Goal: Task Accomplishment & Management: Manage account settings

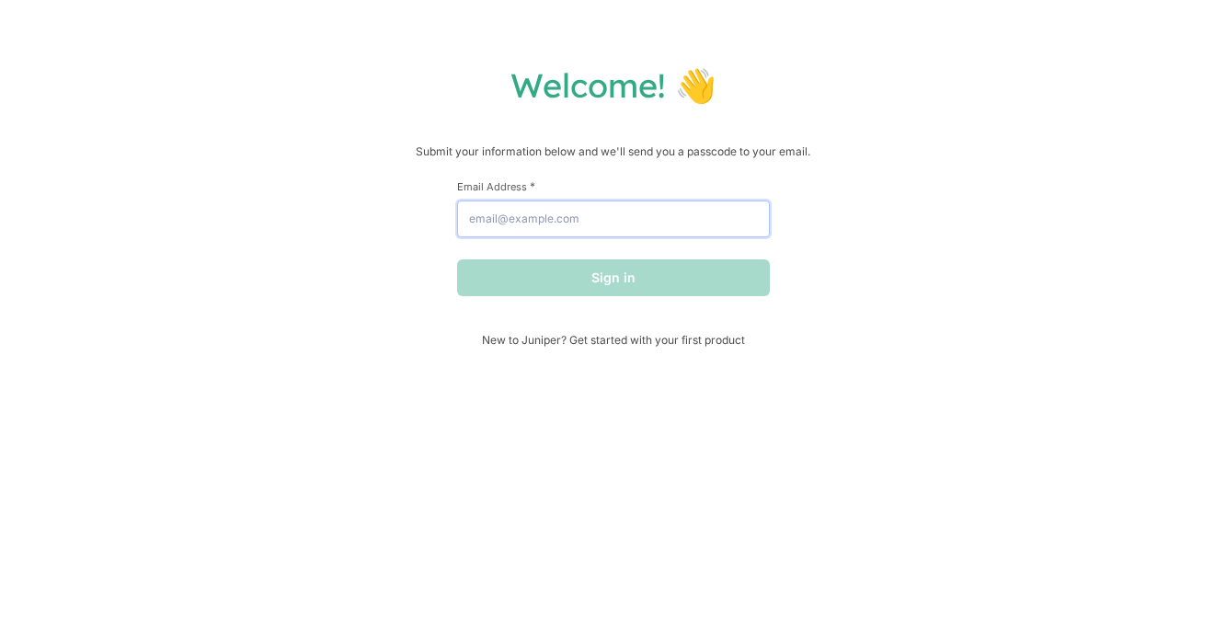
click at [668, 220] on input "Email Address *" at bounding box center [613, 219] width 313 height 37
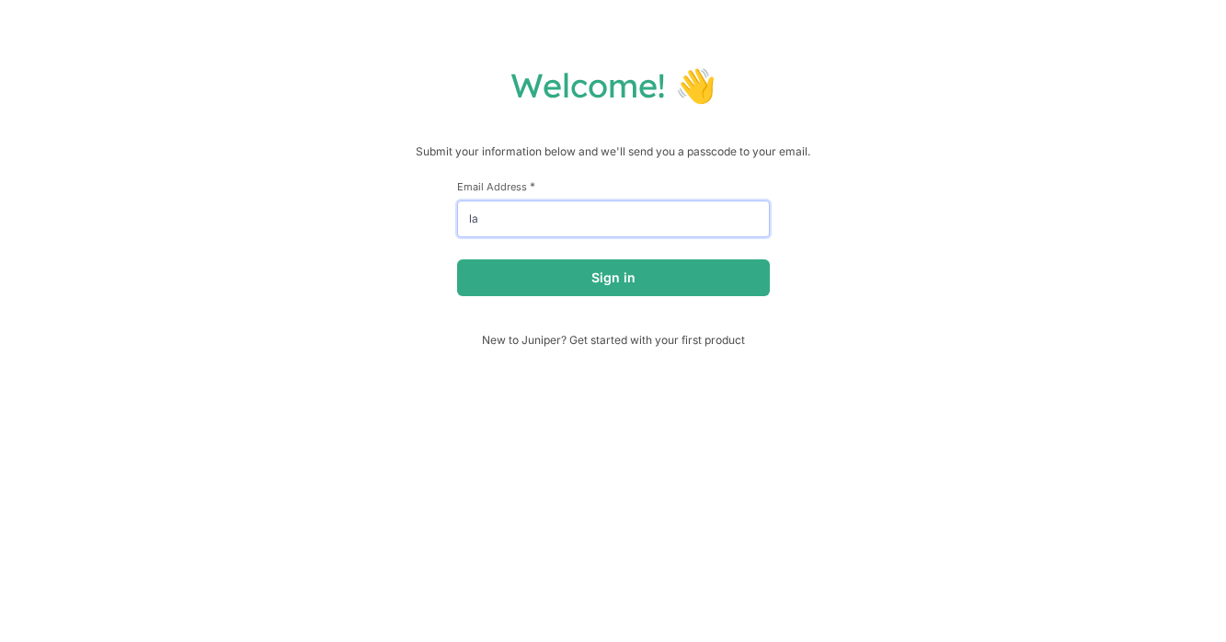
type input "l"
click at [457, 259] on button "Sign in" at bounding box center [613, 277] width 313 height 37
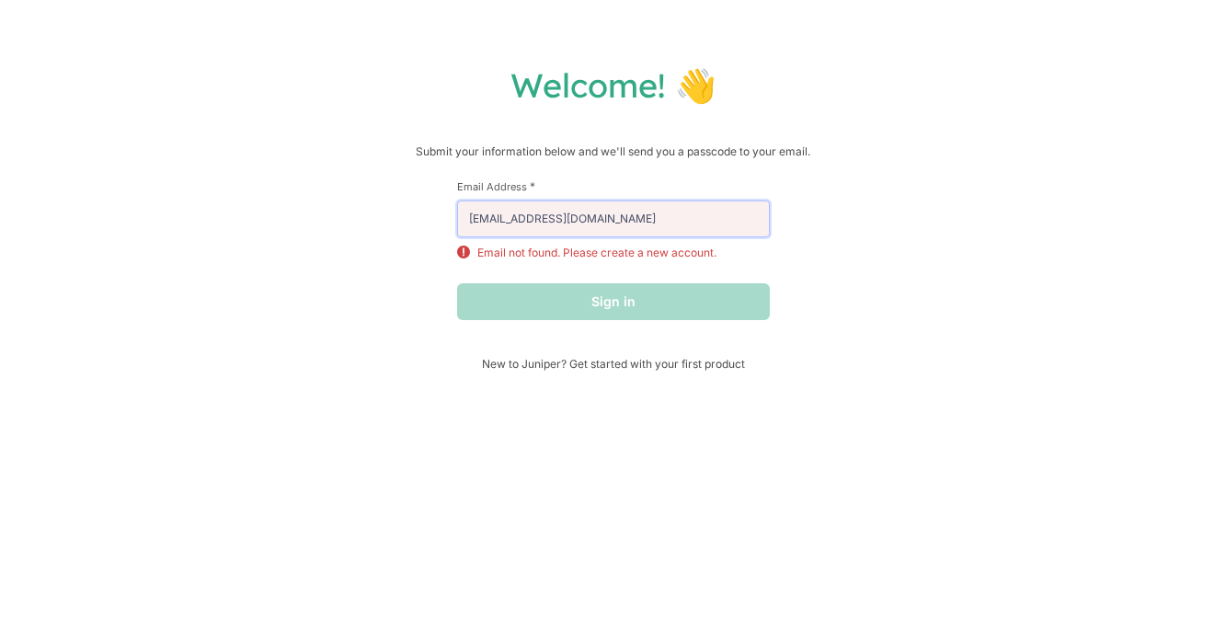
click at [647, 221] on input "[EMAIL_ADDRESS][DOMAIN_NAME]" at bounding box center [613, 219] width 313 height 37
click at [636, 220] on input "[EMAIL_ADDRESS][DOMAIN_NAME]" at bounding box center [613, 219] width 313 height 37
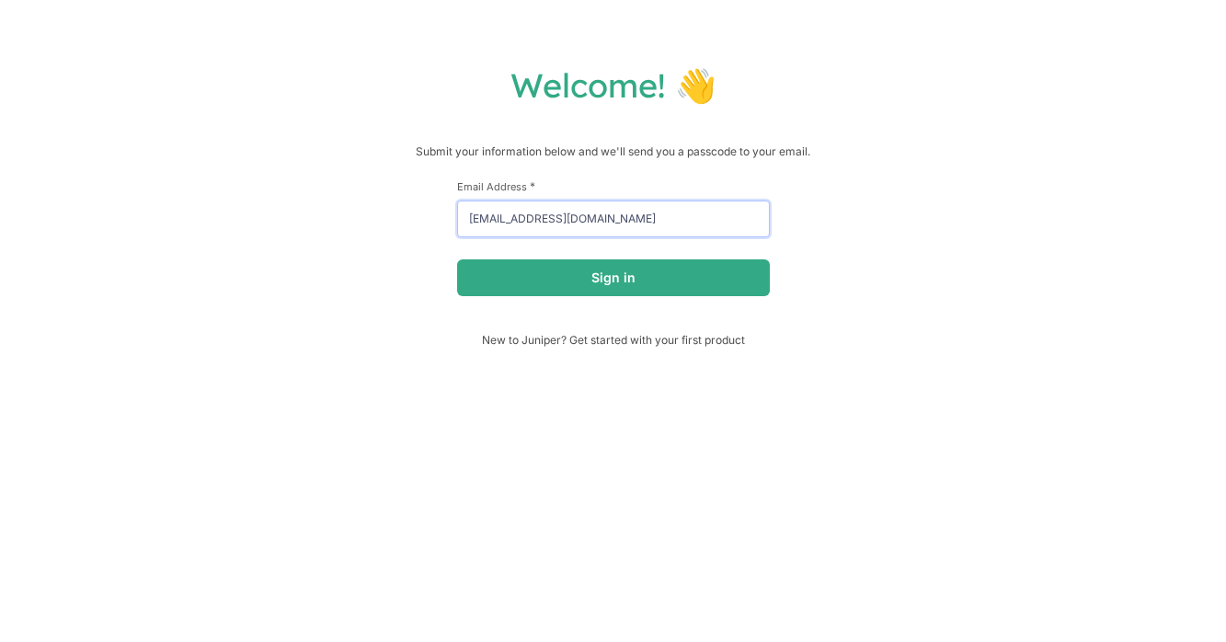
type input "[EMAIL_ADDRESS][DOMAIN_NAME]"
click at [457, 259] on button "Sign in" at bounding box center [613, 277] width 313 height 37
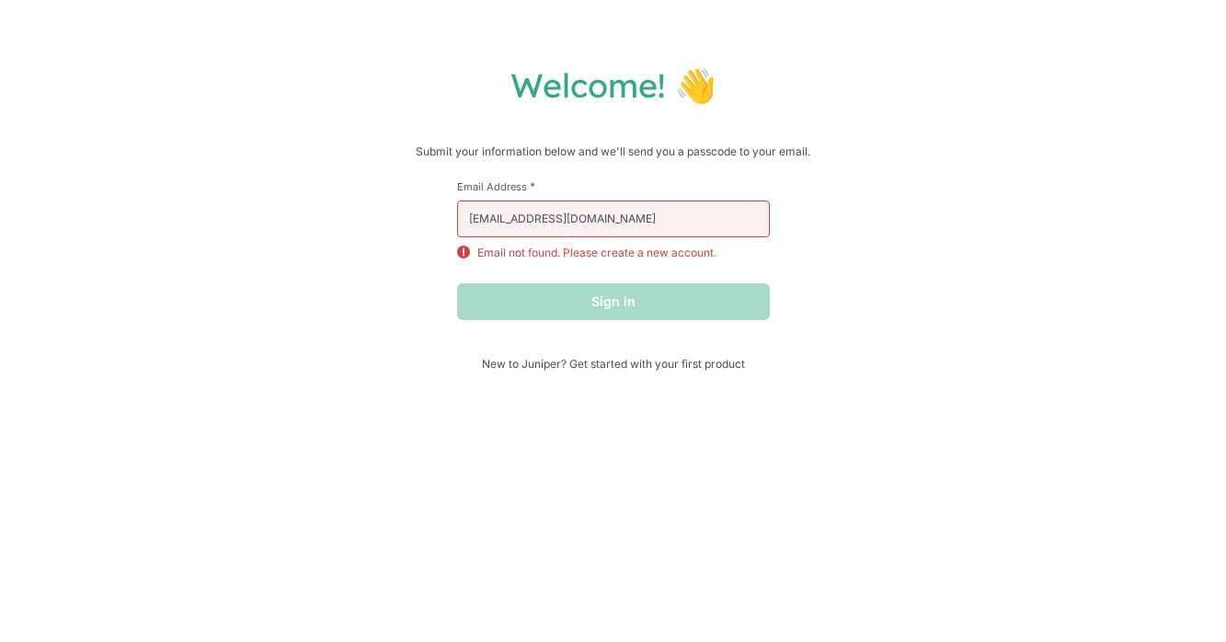
click at [621, 313] on div "Sign in" at bounding box center [613, 301] width 313 height 37
click at [588, 252] on p "Email not found. Please create a new account." at bounding box center [596, 253] width 239 height 17
click at [552, 351] on div "First Name * Last Name * Email Address * [EMAIL_ADDRESS][DOMAIN_NAME] Email not…" at bounding box center [613, 268] width 313 height 178
click at [570, 318] on div "Sign in" at bounding box center [613, 301] width 313 height 37
